Goal: Register for event/course

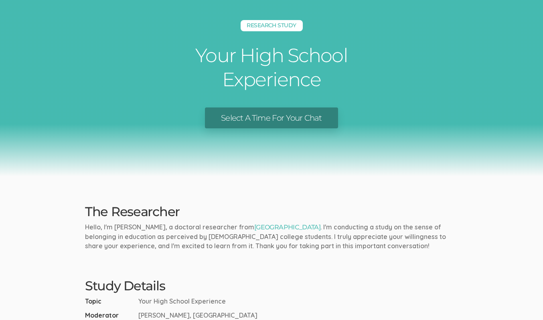
scroll to position [24, 0]
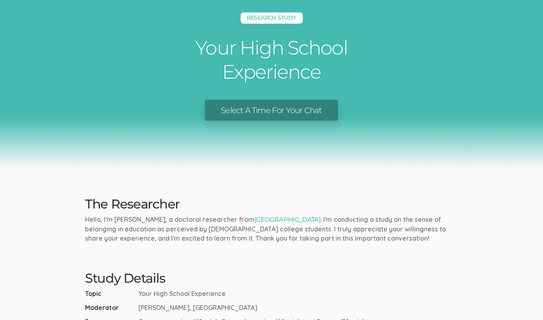
click at [285, 111] on link "Select A Time For Your Chat" at bounding box center [271, 110] width 133 height 21
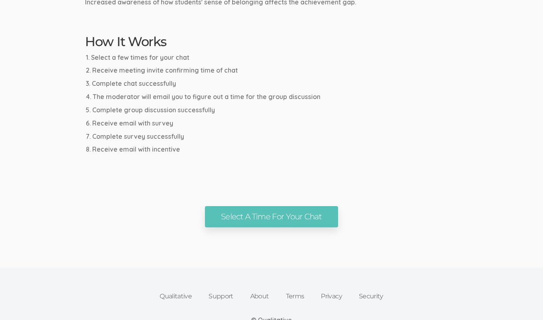
scroll to position [426, 0]
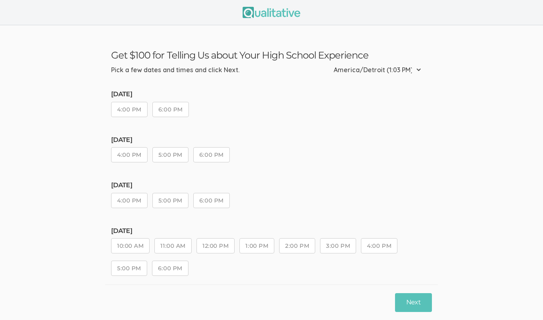
scroll to position [13, 0]
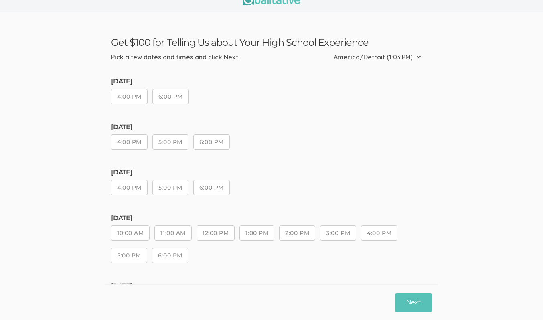
click at [175, 93] on button "6:00 PM" at bounding box center [170, 96] width 36 height 15
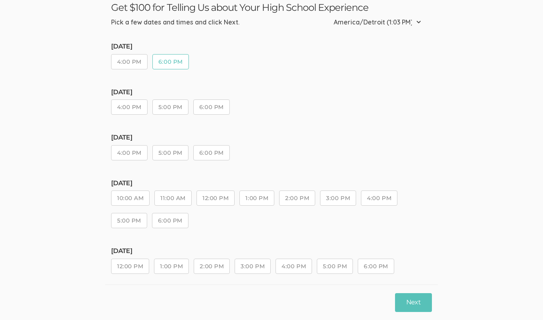
scroll to position [56, 0]
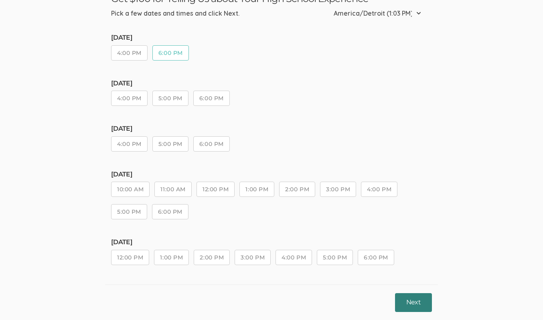
click at [422, 297] on button "Next" at bounding box center [413, 302] width 37 height 19
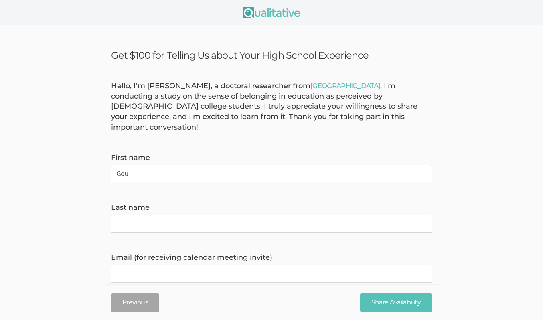
type name "Gaurav"
type name "Adhikari"
type invite\) "adhikarigaurav78@gmail.com"
type time\) "2029858086"
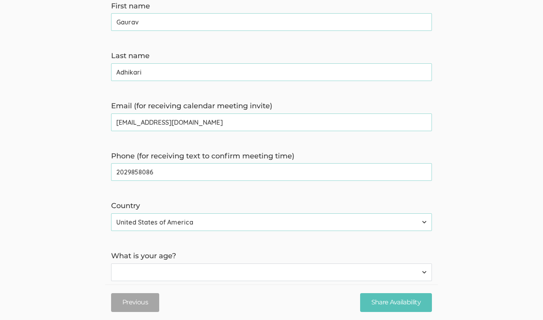
scroll to position [250, 0]
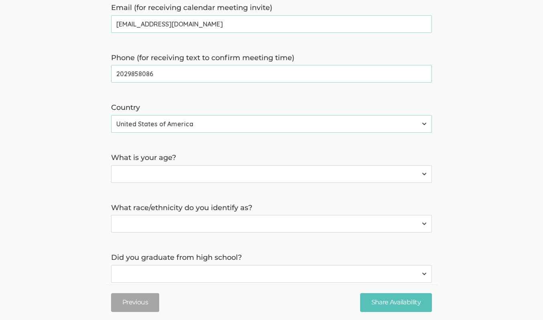
click at [173, 170] on select "Less than 18 years 18 to 34 years More than 34 years" at bounding box center [271, 174] width 321 height 18
select select "1"
click at [111, 165] on select "Less than 18 years 18 to 34 years More than 34 years" at bounding box center [271, 174] width 321 height 18
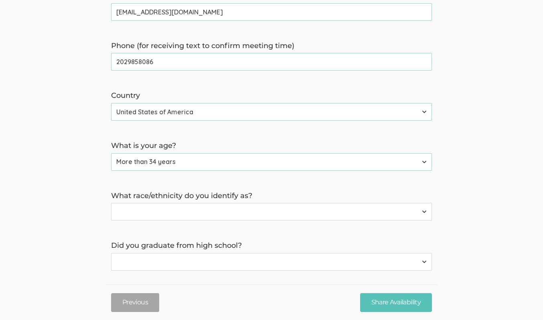
scroll to position [265, 0]
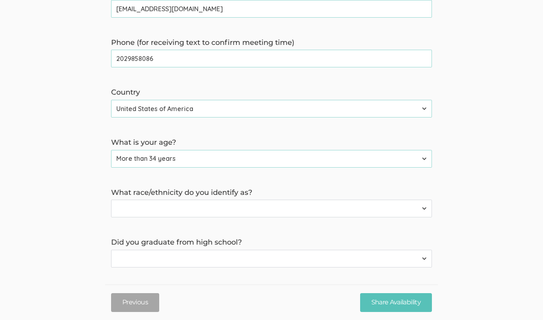
click at [177, 200] on select "American Indian or Alaska Native Asian Black or African American Hispanic or La…" at bounding box center [271, 209] width 321 height 18
select select "1"
click at [111, 200] on select "American Indian or Alaska Native Asian Black or African American Hispanic or La…" at bounding box center [271, 209] width 321 height 18
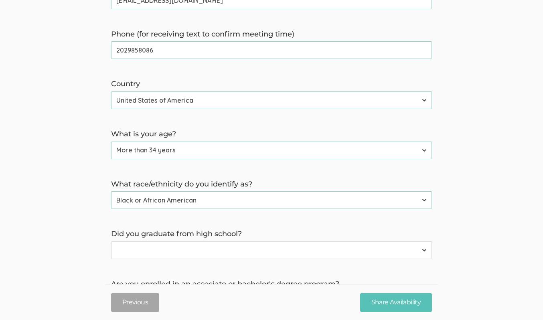
click at [185, 241] on select "Yes No" at bounding box center [271, 250] width 321 height 18
select select "0"
click at [111, 241] on select "Yes No" at bounding box center [271, 250] width 321 height 18
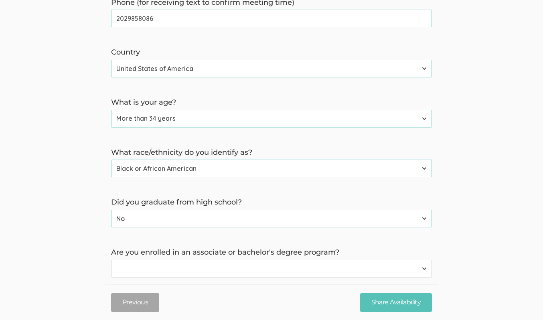
scroll to position [353, 0]
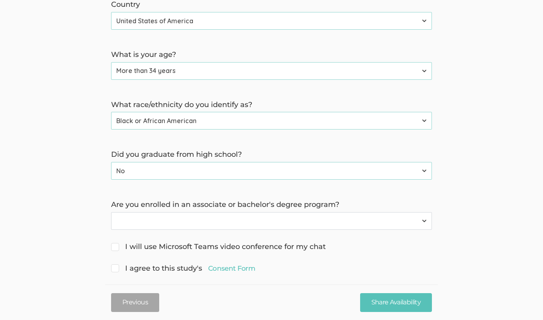
click at [205, 217] on select "Yes No" at bounding box center [271, 221] width 321 height 18
select select "0"
click at [111, 212] on select "Yes No" at bounding box center [271, 221] width 321 height 18
click at [115, 243] on input "I will use Microsoft Teams video conference for my chat" at bounding box center [113, 245] width 5 height 5
checkbox input "true"
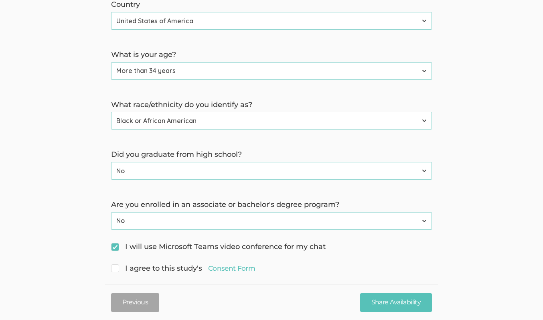
click at [115, 265] on input "I agree to this study's Consent Form" at bounding box center [113, 267] width 5 height 5
checkbox input "true"
click at [137, 304] on button "Previous" at bounding box center [135, 302] width 48 height 19
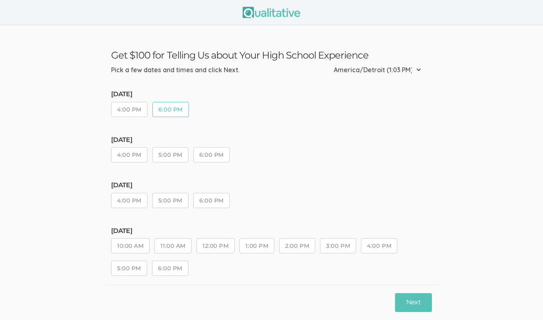
scroll to position [56, 0]
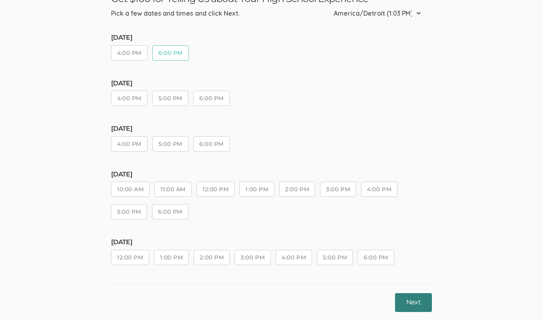
click at [412, 308] on button "Next" at bounding box center [413, 302] width 37 height 19
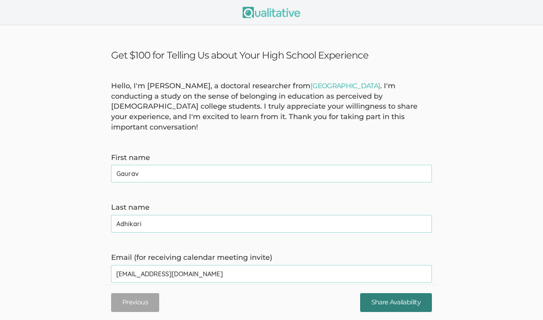
drag, startPoint x: 412, startPoint y: 308, endPoint x: 343, endPoint y: 206, distance: 122.6
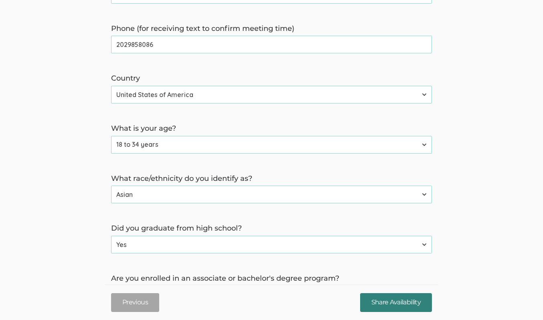
scroll to position [353, 0]
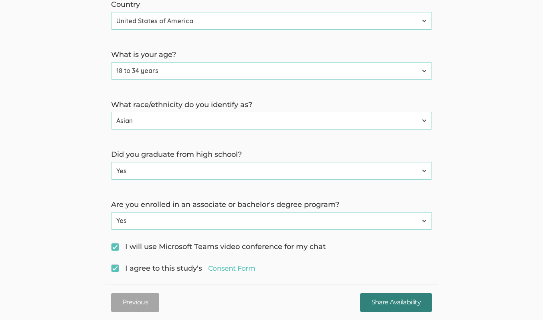
click at [401, 303] on input "Share Availability" at bounding box center [396, 302] width 72 height 19
